Goal: Transaction & Acquisition: Purchase product/service

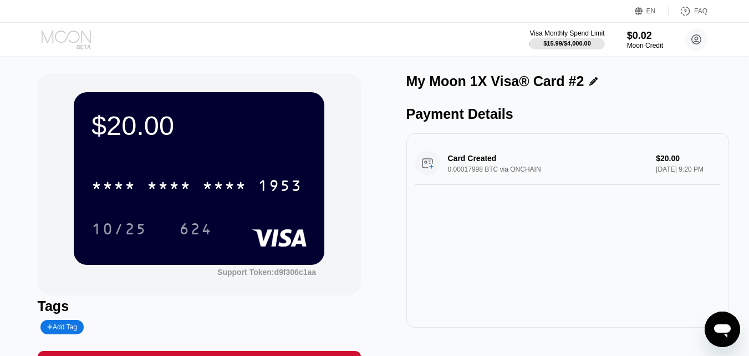
click at [59, 36] on icon at bounding box center [68, 39] width 52 height 19
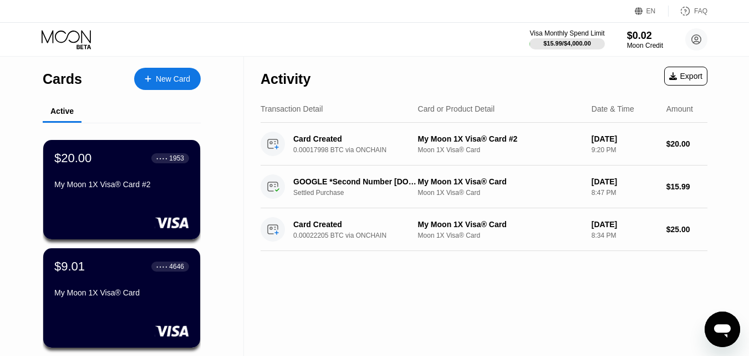
click at [166, 80] on div "New Card" at bounding box center [173, 78] width 34 height 9
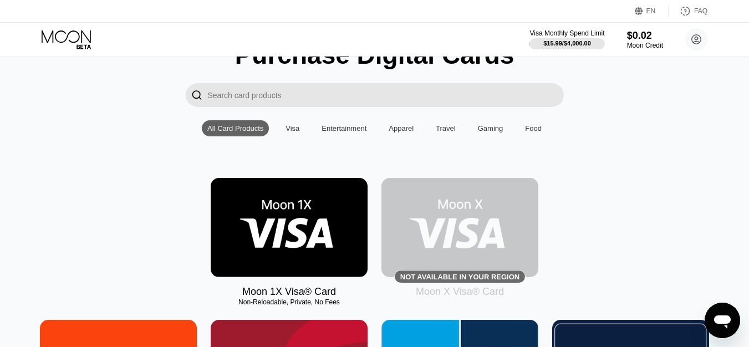
scroll to position [111, 0]
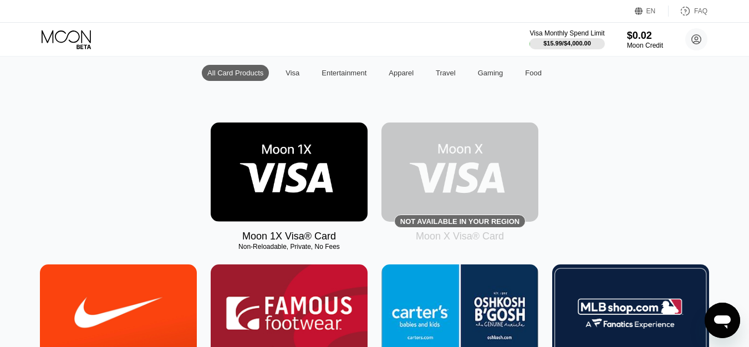
click at [287, 194] on img at bounding box center [289, 172] width 157 height 99
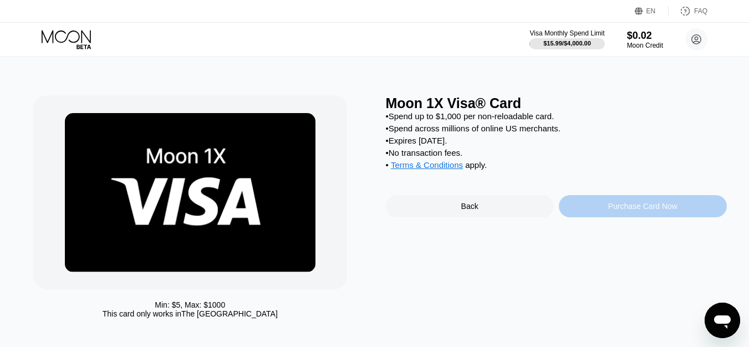
click at [630, 211] on div "Purchase Card Now" at bounding box center [642, 206] width 69 height 9
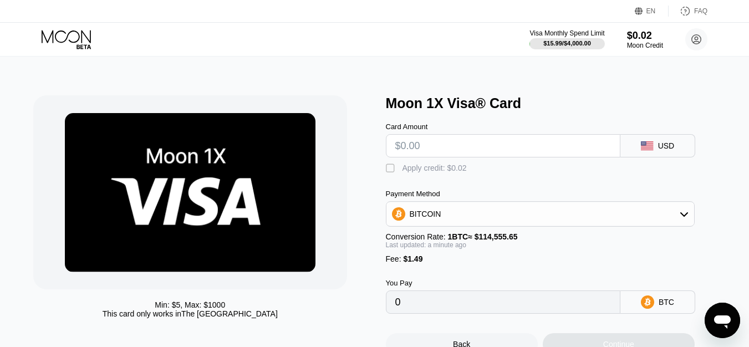
click at [520, 149] on input "text" at bounding box center [503, 146] width 216 height 22
type input "$100"
type input "0.00088595"
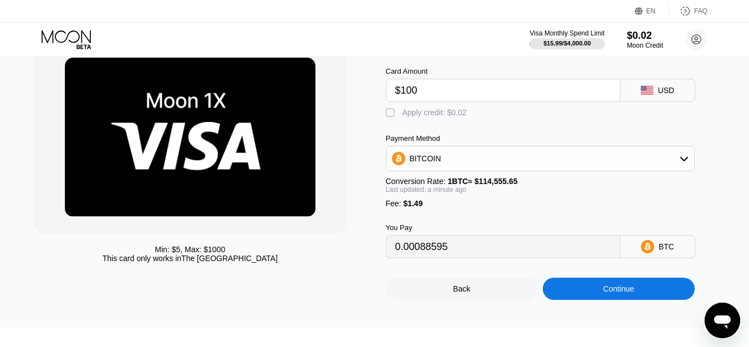
scroll to position [111, 0]
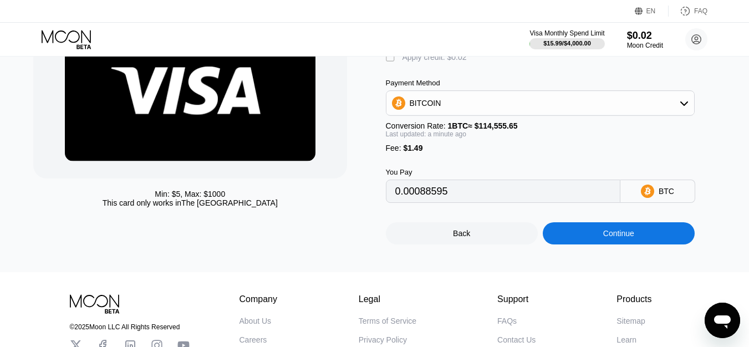
type input "$100"
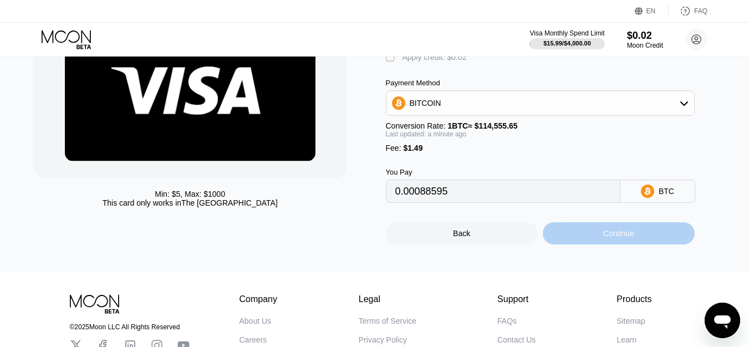
click at [613, 238] on div "Continue" at bounding box center [619, 233] width 31 height 9
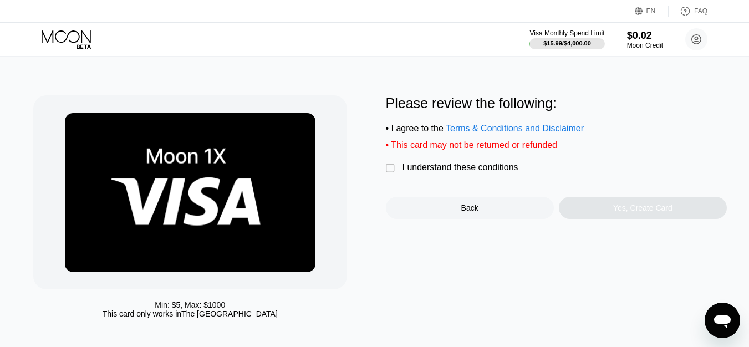
click at [387, 174] on div "" at bounding box center [391, 168] width 11 height 11
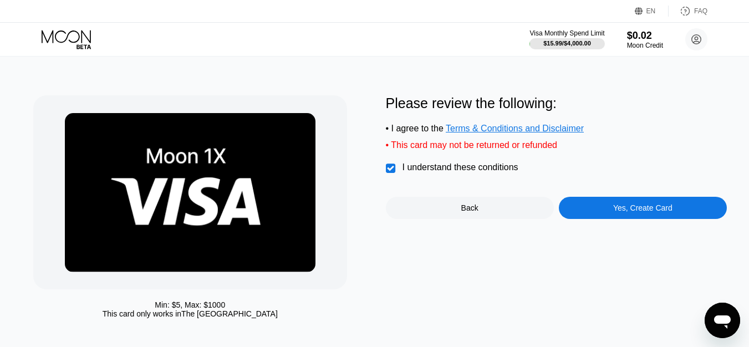
click at [632, 212] on div "Yes, Create Card" at bounding box center [642, 208] width 59 height 9
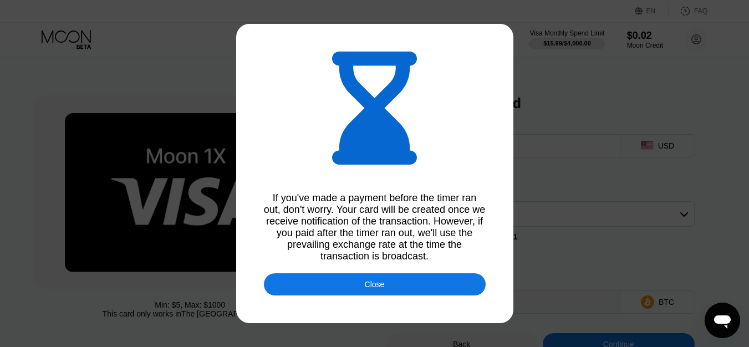
click at [413, 292] on div "Close" at bounding box center [375, 284] width 222 height 22
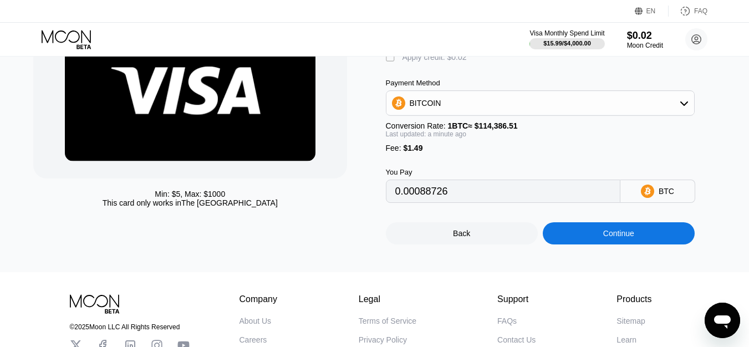
scroll to position [166, 0]
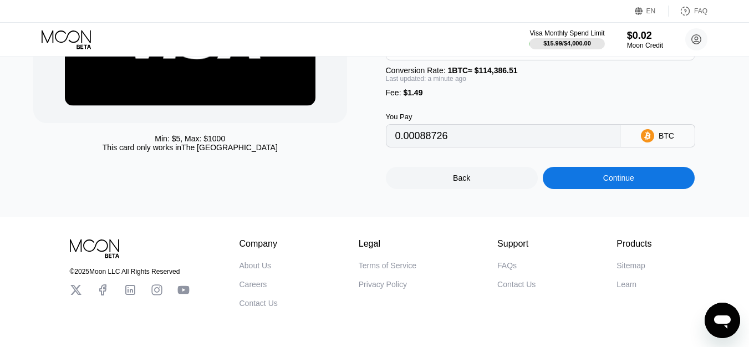
click at [628, 182] on div "Continue" at bounding box center [619, 178] width 31 height 9
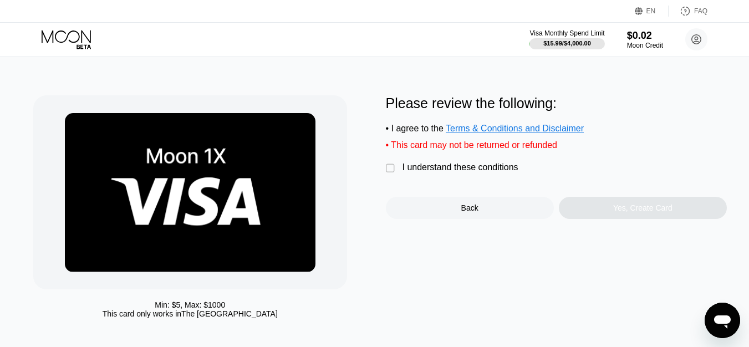
click at [390, 174] on div "" at bounding box center [391, 168] width 11 height 11
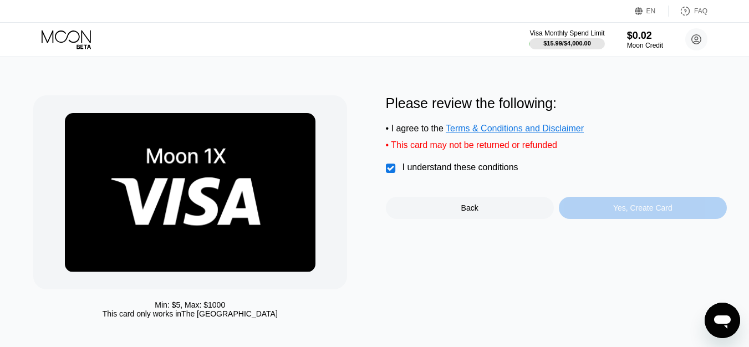
click at [628, 212] on div "Yes, Create Card" at bounding box center [642, 208] width 59 height 9
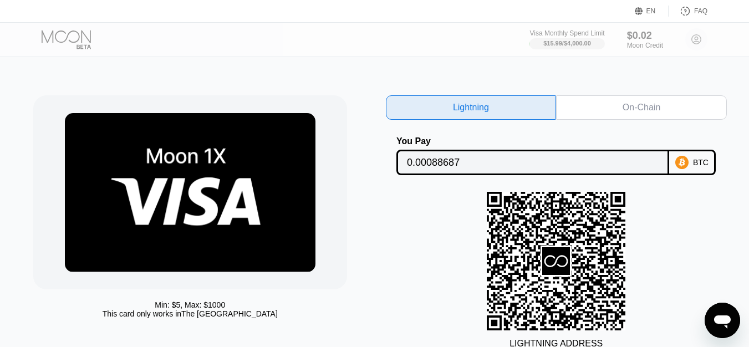
click at [628, 108] on div "On-Chain" at bounding box center [642, 107] width 38 height 11
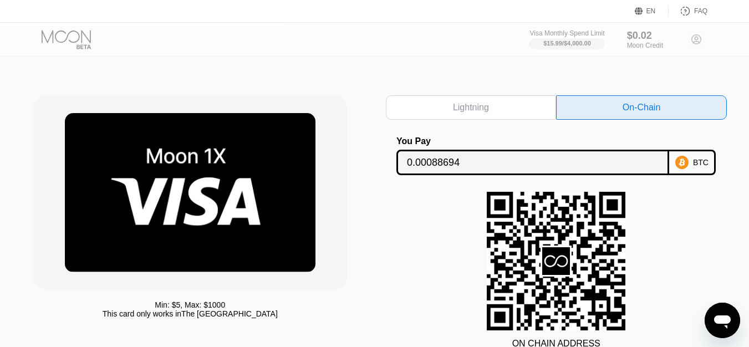
scroll to position [55, 0]
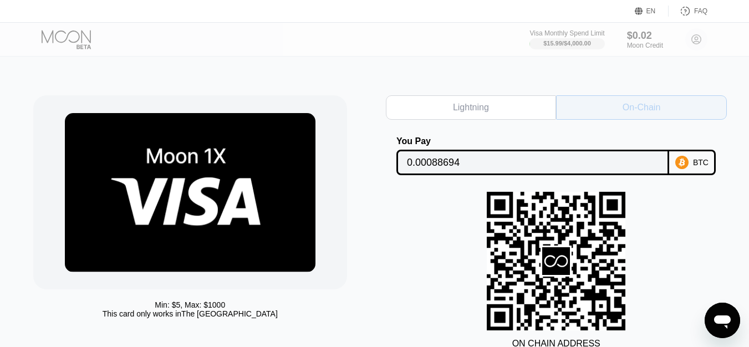
click at [634, 108] on div "On-Chain" at bounding box center [642, 107] width 38 height 11
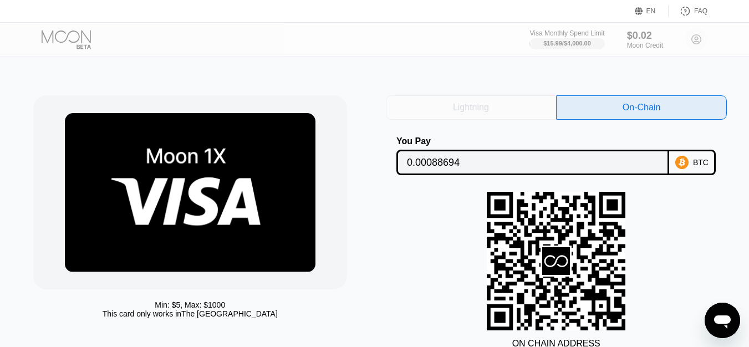
click at [505, 108] on div "Lightning" at bounding box center [471, 107] width 171 height 24
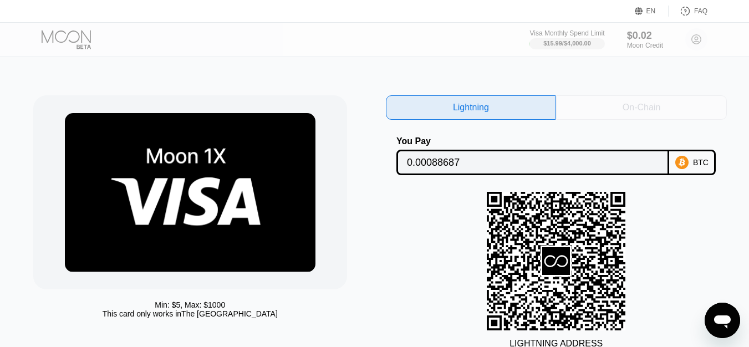
click at [652, 110] on div "On-Chain" at bounding box center [642, 107] width 38 height 11
type input "0.00088694"
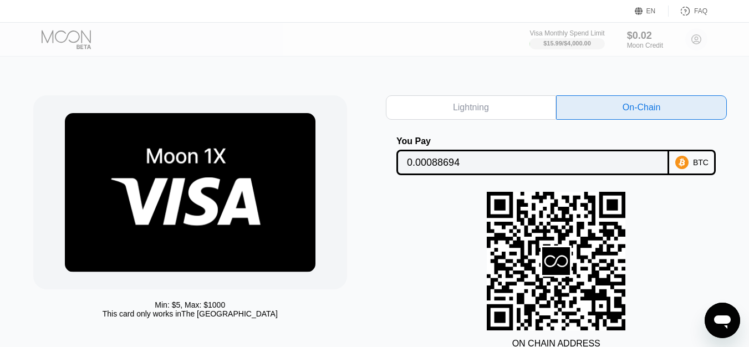
scroll to position [55, 0]
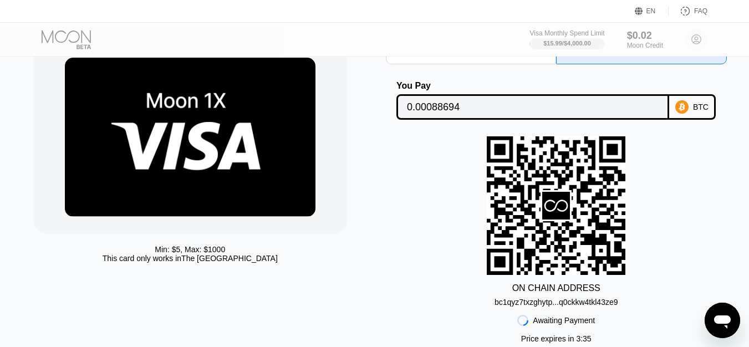
scroll to position [55, 0]
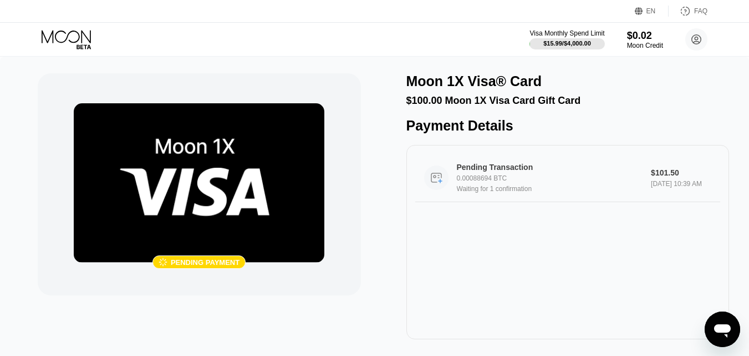
scroll to position [55, 0]
